Goal: Obtain resource: Download file/media

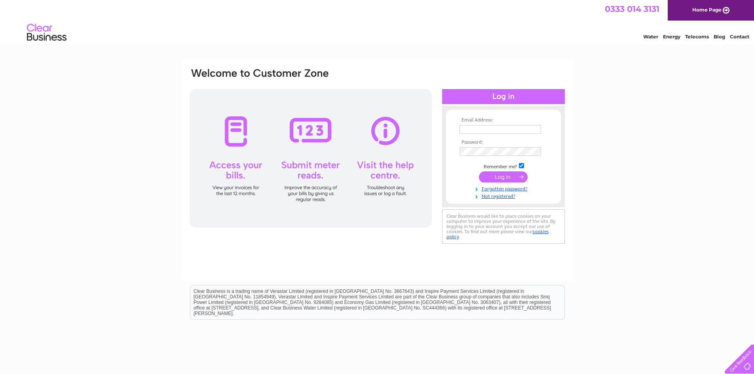
click at [493, 130] on input "text" at bounding box center [500, 129] width 82 height 9
type input "lisayoung@trevorjonesandco.com"
click at [501, 175] on input "submit" at bounding box center [503, 177] width 49 height 11
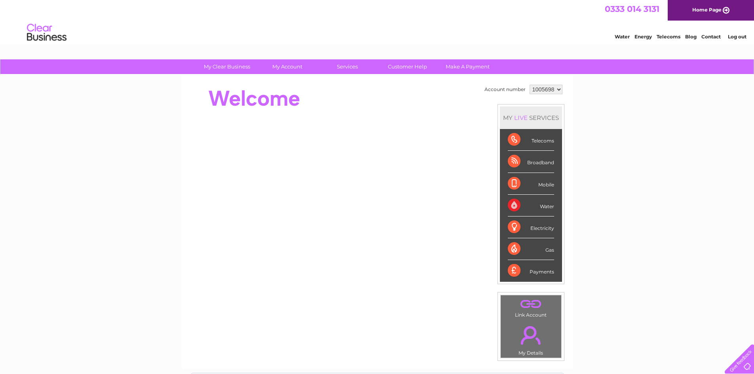
click at [557, 89] on select "1005698 1005718" at bounding box center [546, 89] width 33 height 9
select select "1005718"
click at [530, 85] on select "1005698 1005718" at bounding box center [546, 89] width 33 height 9
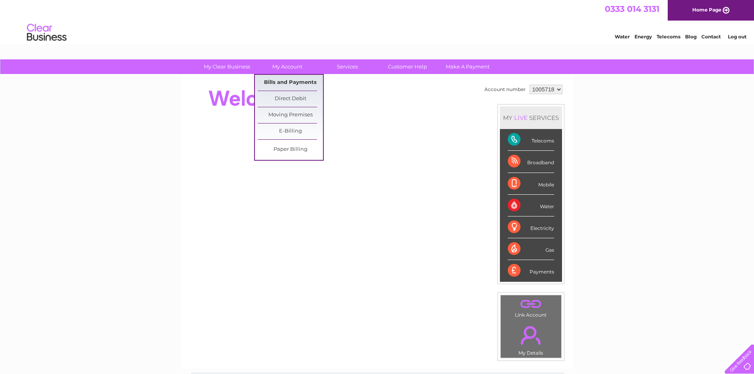
click at [288, 83] on link "Bills and Payments" at bounding box center [290, 83] width 65 height 16
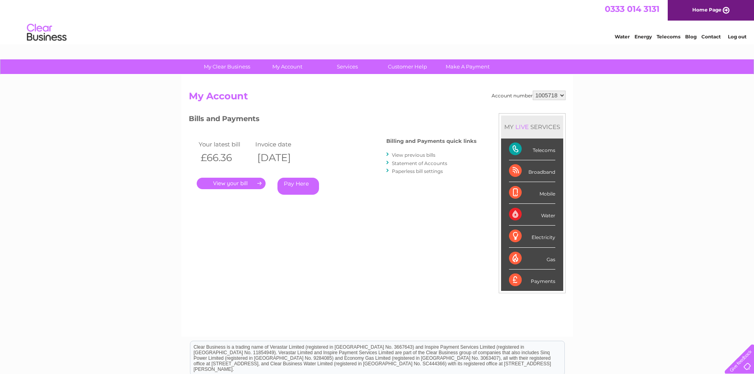
click at [414, 154] on link "View previous bills" at bounding box center [414, 155] width 44 height 6
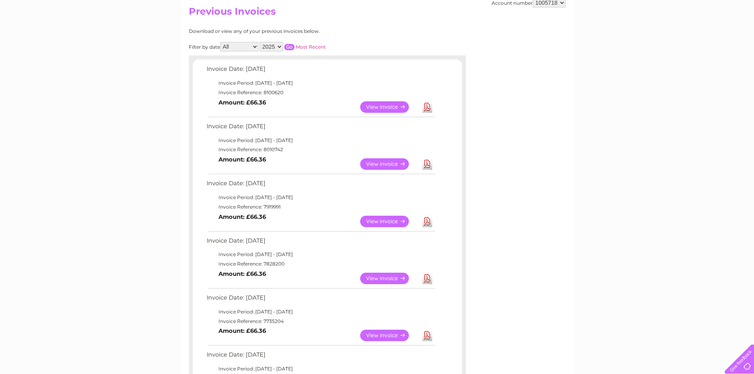
scroll to position [119, 0]
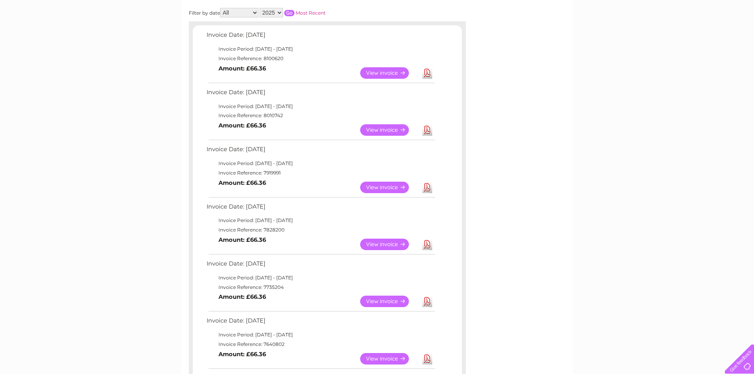
click at [428, 243] on link "Download" at bounding box center [427, 244] width 10 height 11
click at [425, 185] on link "Download" at bounding box center [427, 187] width 10 height 11
click at [427, 130] on link "Download" at bounding box center [427, 129] width 10 height 11
click at [426, 72] on link "Download" at bounding box center [427, 72] width 10 height 11
